Goal: Information Seeking & Learning: Understand process/instructions

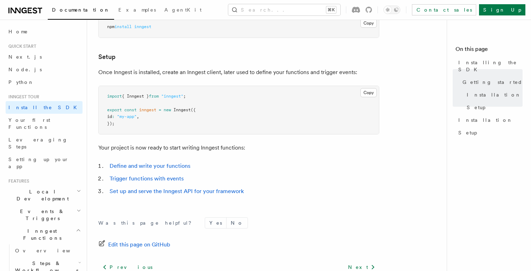
scroll to position [250, 0]
click at [135, 191] on link "Set up and serve the Inngest API for your framework" at bounding box center [177, 191] width 134 height 7
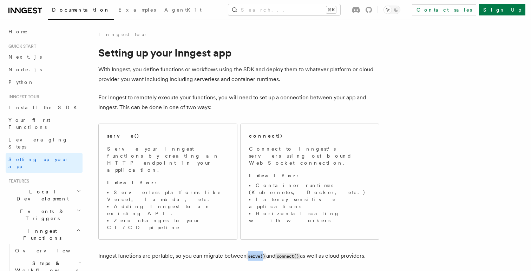
drag, startPoint x: 248, startPoint y: 223, endPoint x: 264, endPoint y: 223, distance: 15.5
click at [264, 254] on code "serve()" at bounding box center [257, 257] width 20 height 6
copy code "serve("
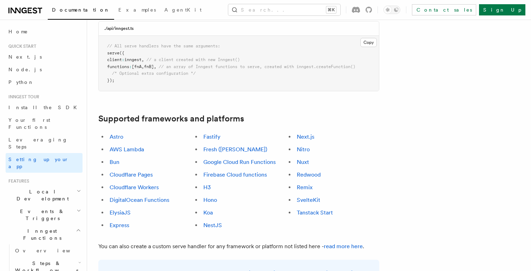
scroll to position [353, 0]
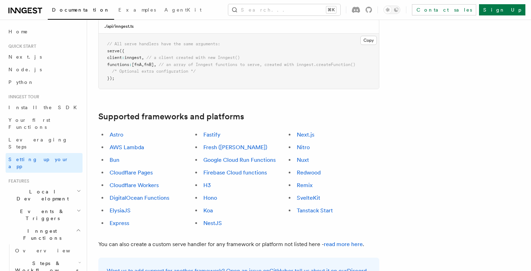
click at [64, 185] on h2 "Local Development" at bounding box center [44, 195] width 77 height 20
click at [31, 205] on link "Overview" at bounding box center [47, 211] width 70 height 13
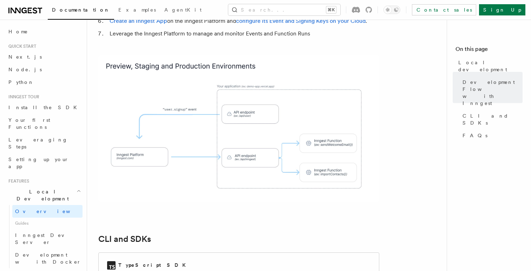
scroll to position [729, 0]
